Goal: Task Accomplishment & Management: Manage account settings

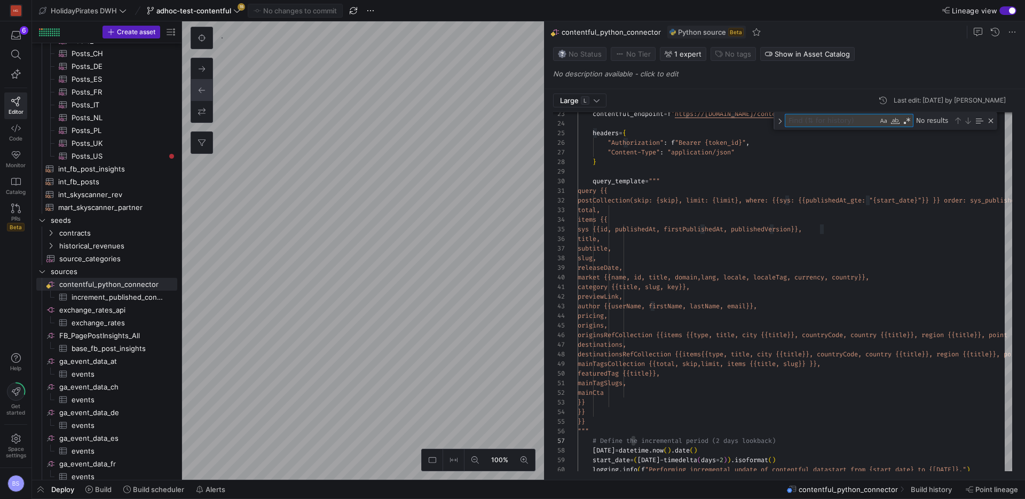
scroll to position [96, 58]
click at [234, 14] on icon at bounding box center [236, 10] width 7 height 7
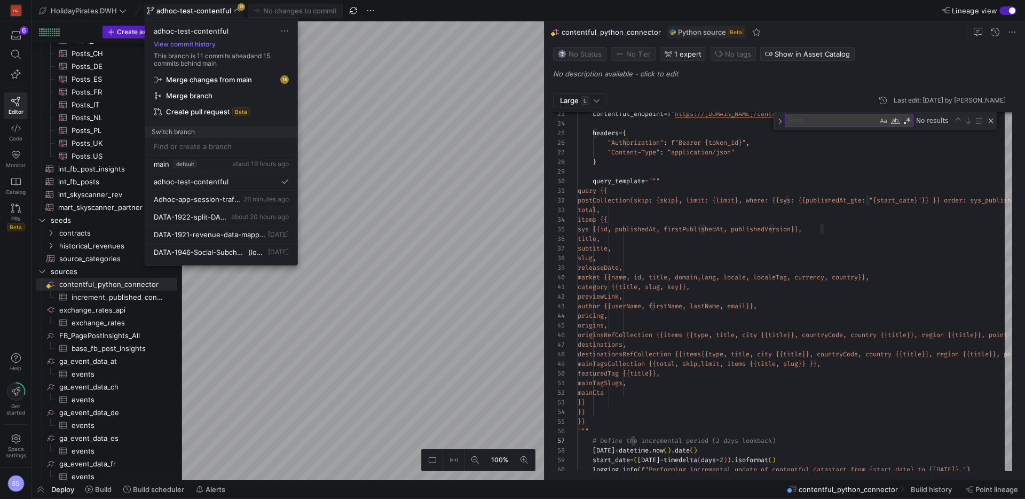
click at [236, 98] on span "Merge branch" at bounding box center [221, 95] width 134 height 9
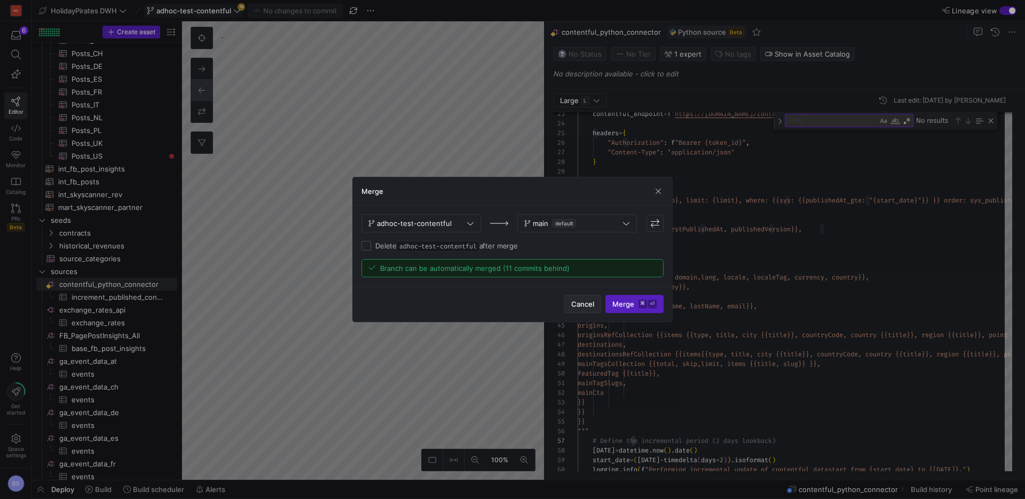
click at [579, 303] on span "Cancel" at bounding box center [582, 303] width 23 height 9
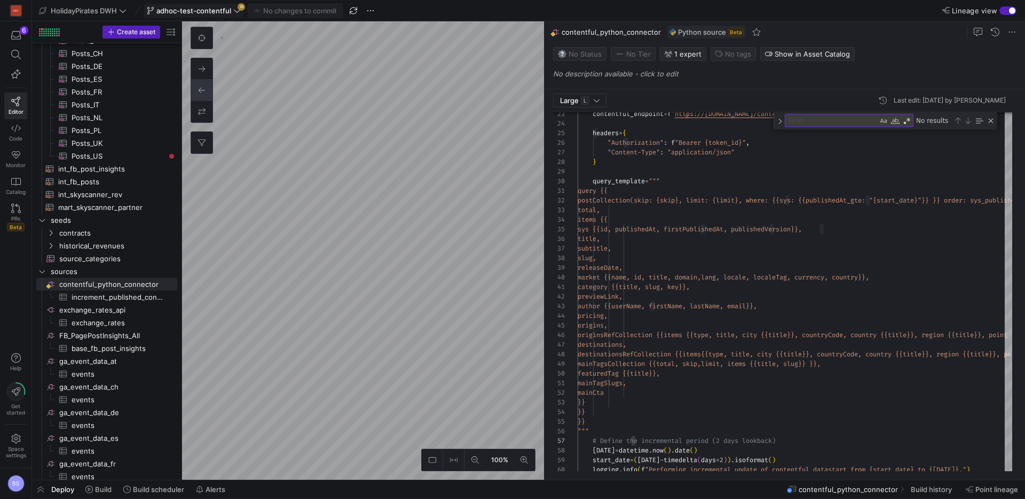
click at [199, 9] on span "adhoc-test-contentful" at bounding box center [193, 10] width 75 height 9
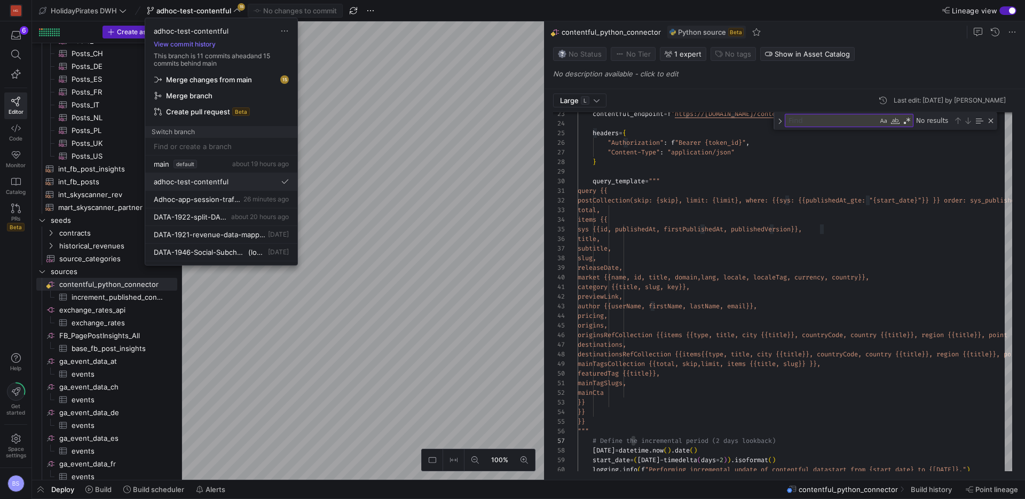
click at [251, 185] on div "adhoc-test-contentful" at bounding box center [221, 181] width 135 height 9
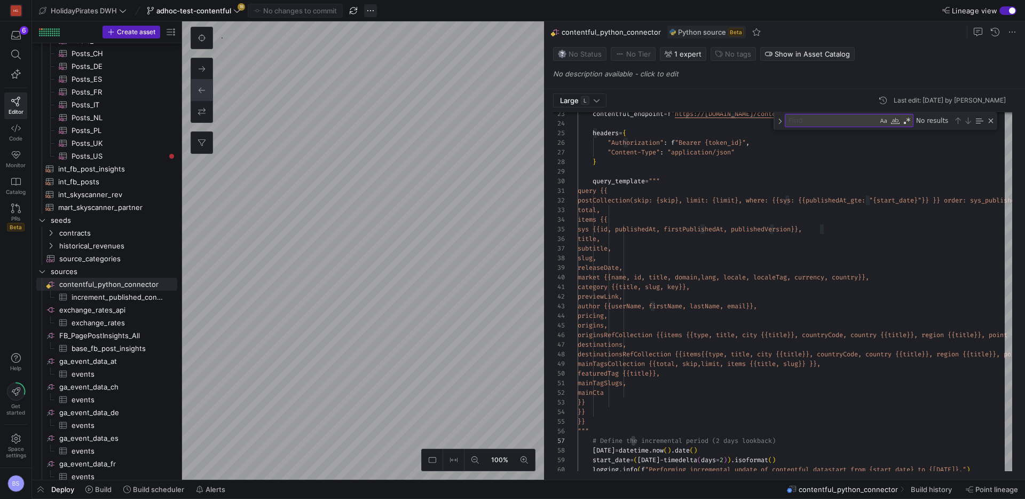
click at [370, 12] on span "button" at bounding box center [370, 10] width 13 height 13
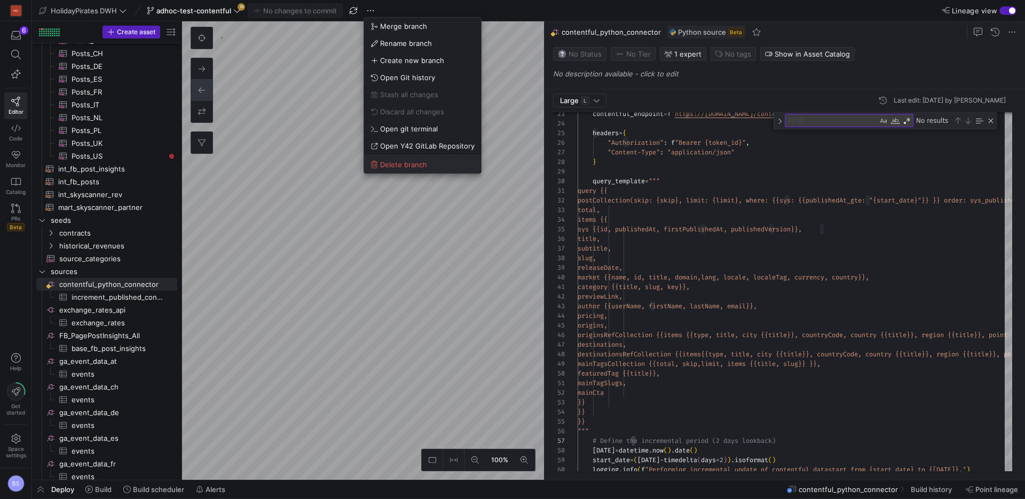
click at [409, 161] on span "Delete branch" at bounding box center [403, 164] width 47 height 9
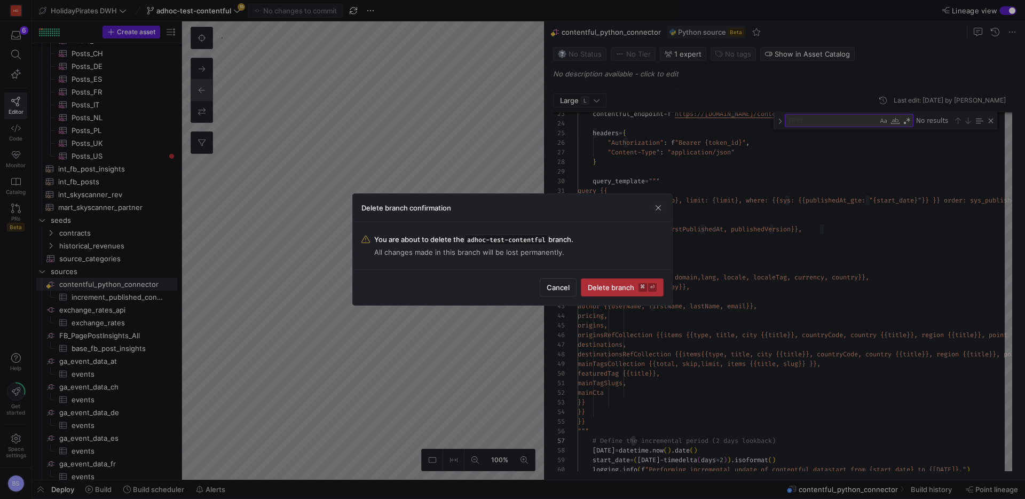
click at [599, 283] on span "Delete branch ⌘ ⏎" at bounding box center [622, 287] width 69 height 9
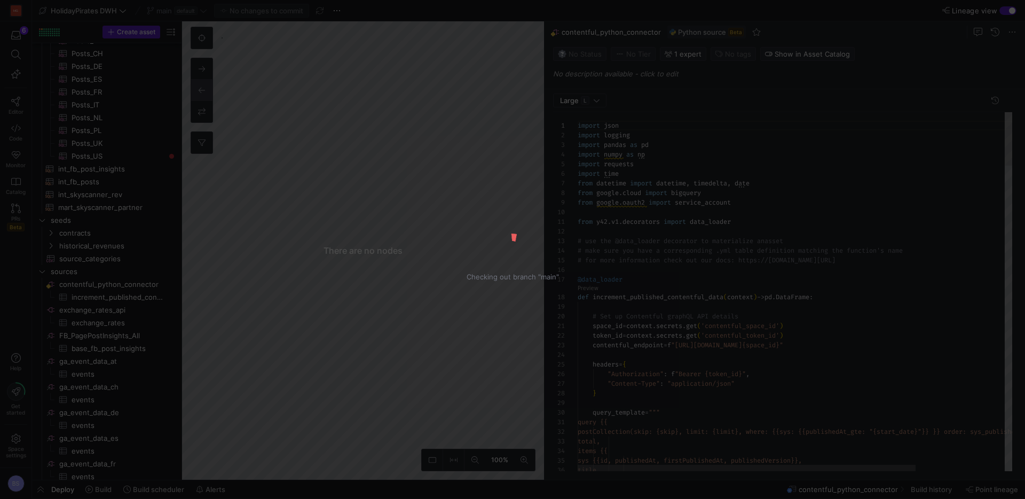
scroll to position [96, 0]
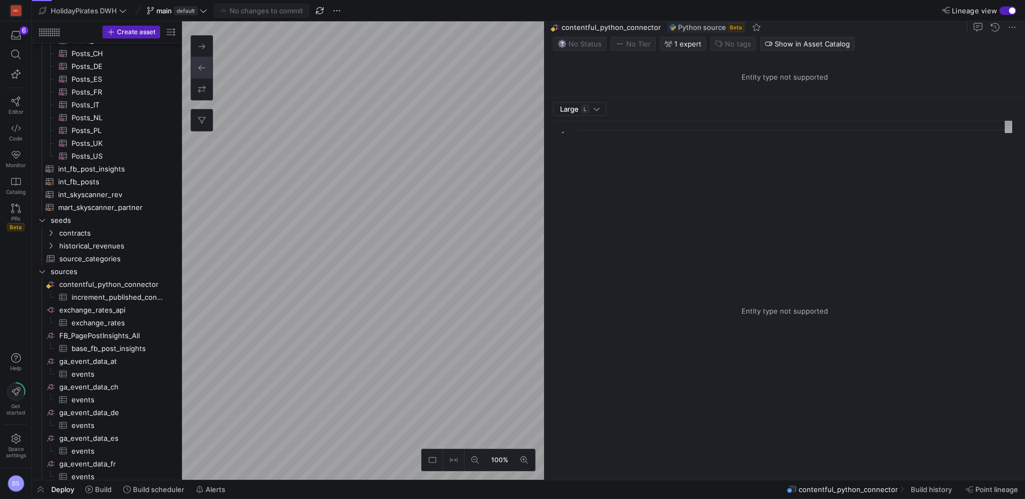
type textarea "import json import logging import pandas as pd import numpy as np import reques…"
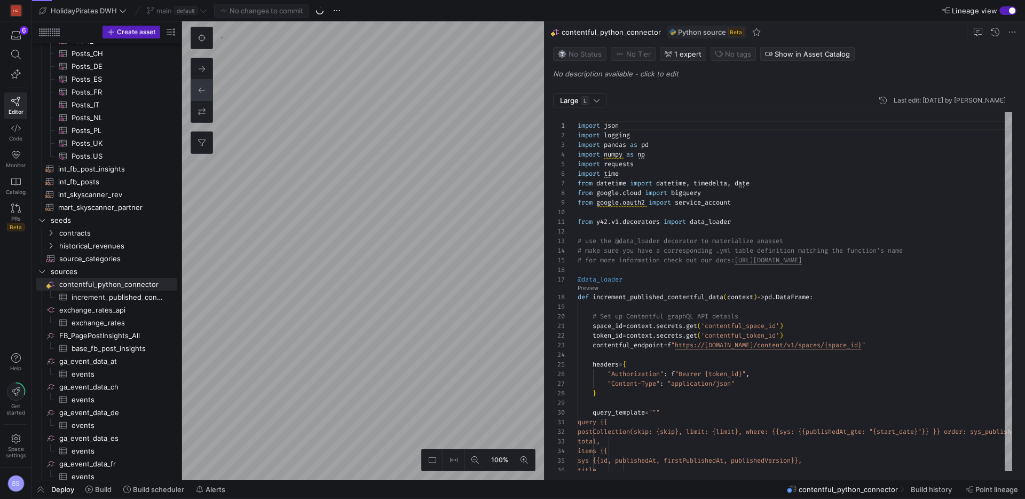
click at [16, 36] on icon "button" at bounding box center [16, 35] width 10 height 10
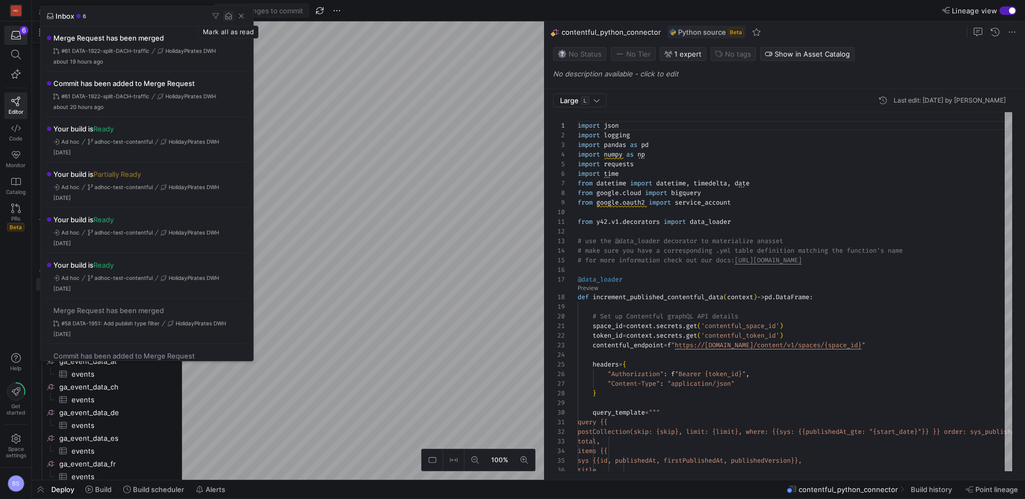
click at [228, 17] on span "button" at bounding box center [228, 16] width 11 height 11
click at [275, 209] on div at bounding box center [512, 249] width 1025 height 499
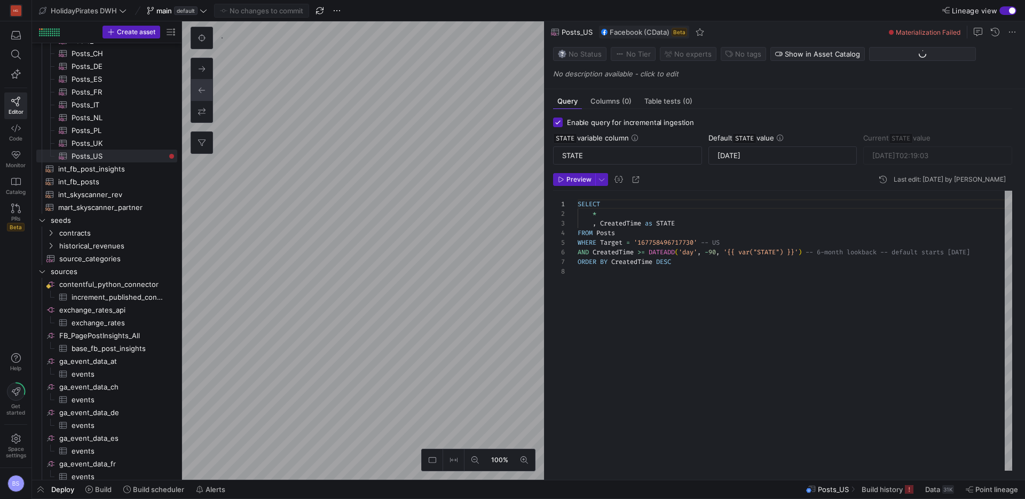
scroll to position [67, 0]
click at [887, 492] on span "Build history" at bounding box center [882, 489] width 41 height 9
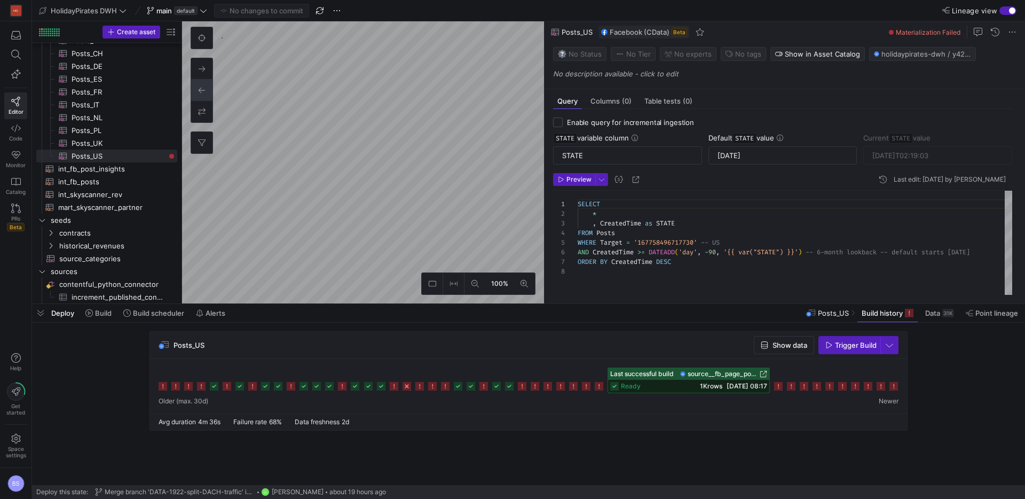
checkbox input "false"
type textarea "-- Only posts created in the last 180 days SELECT * FROM PageAndPostInsights WH…"
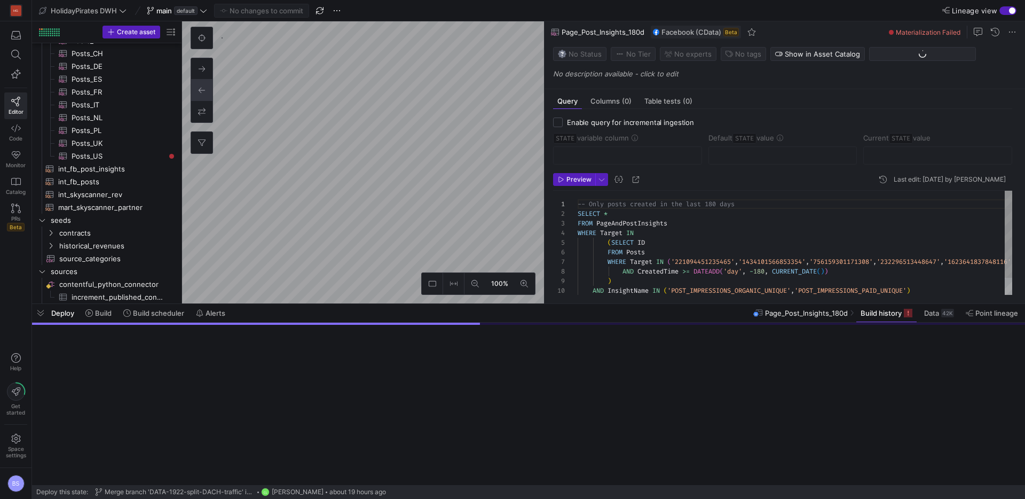
scroll to position [333, 0]
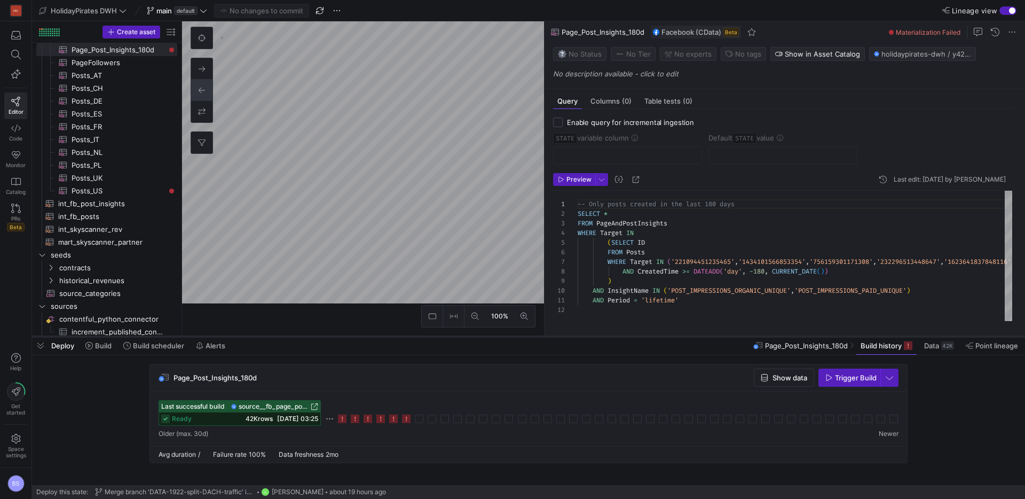
drag, startPoint x: 495, startPoint y: 305, endPoint x: 506, endPoint y: 338, distance: 34.3
click at [506, 338] on div at bounding box center [528, 336] width 993 height 4
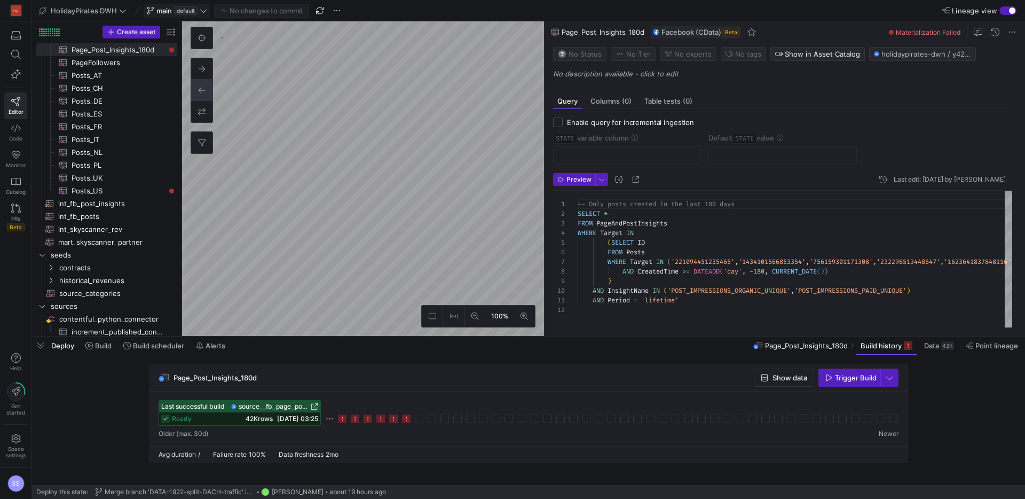
click at [198, 11] on span "default" at bounding box center [185, 10] width 23 height 9
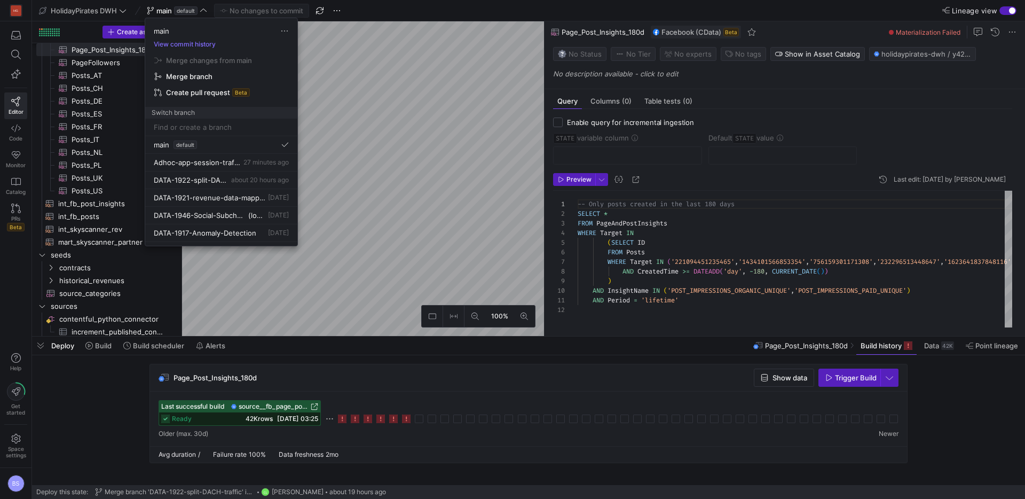
click at [196, 131] on input at bounding box center [221, 127] width 135 height 9
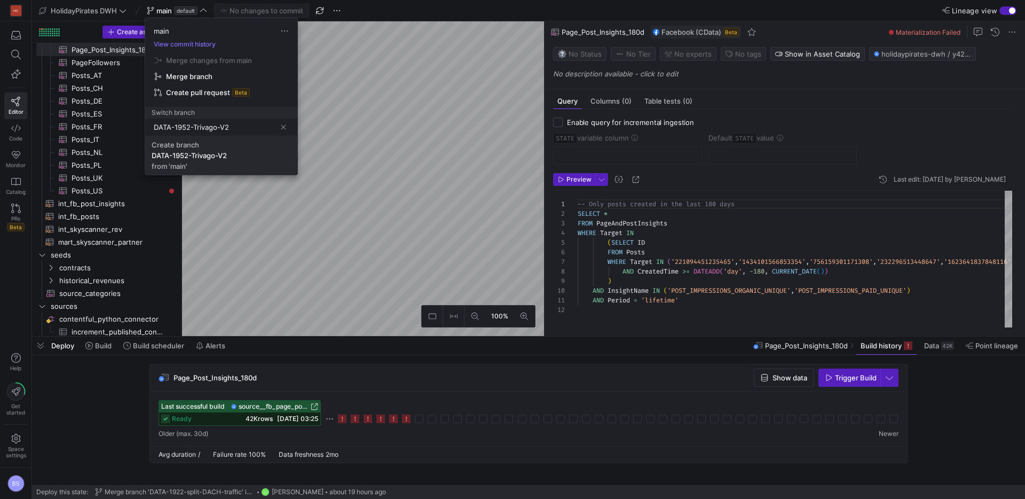
type input "DATA-1952-Trivago-V2"
click at [214, 165] on span "Create branch DATA-1952-Trivago-V2 from 'main'" at bounding box center [221, 155] width 139 height 30
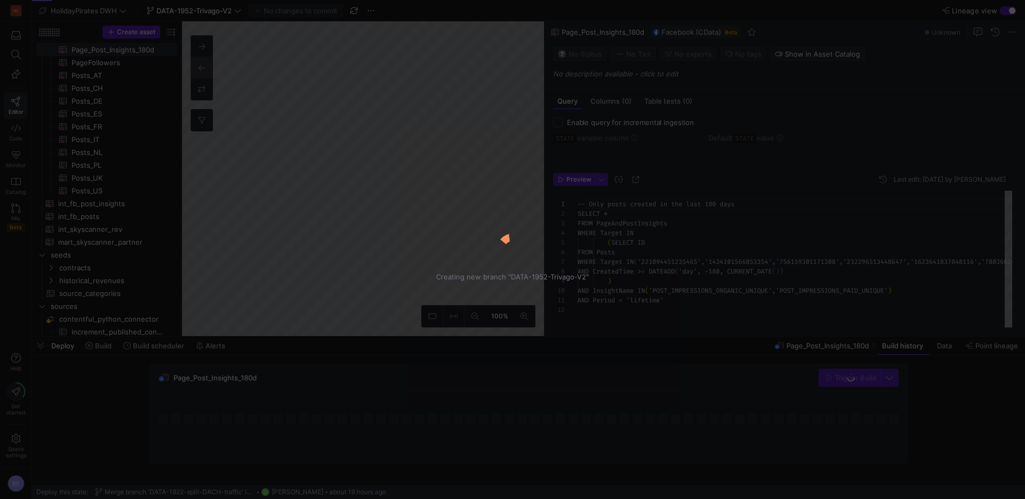
scroll to position [86, 0]
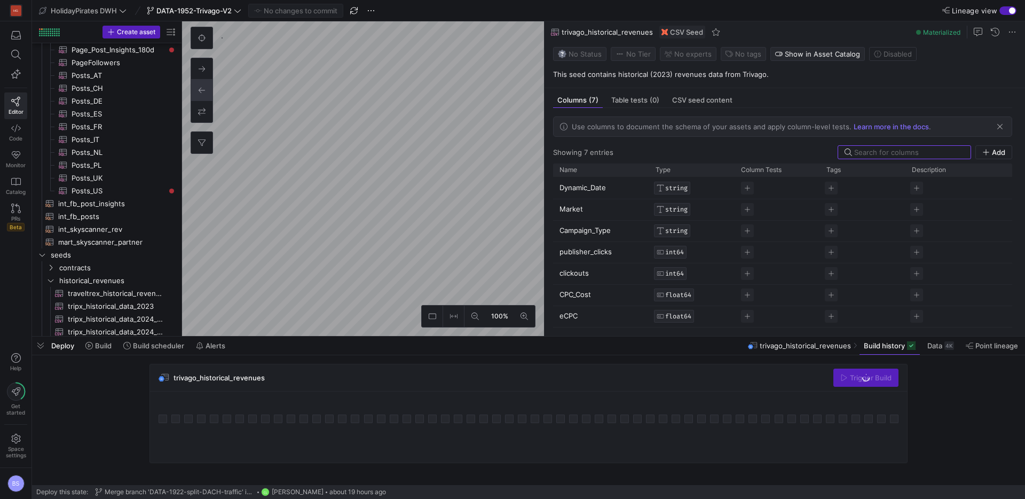
scroll to position [348, 0]
